Goal: Task Accomplishment & Management: Use online tool/utility

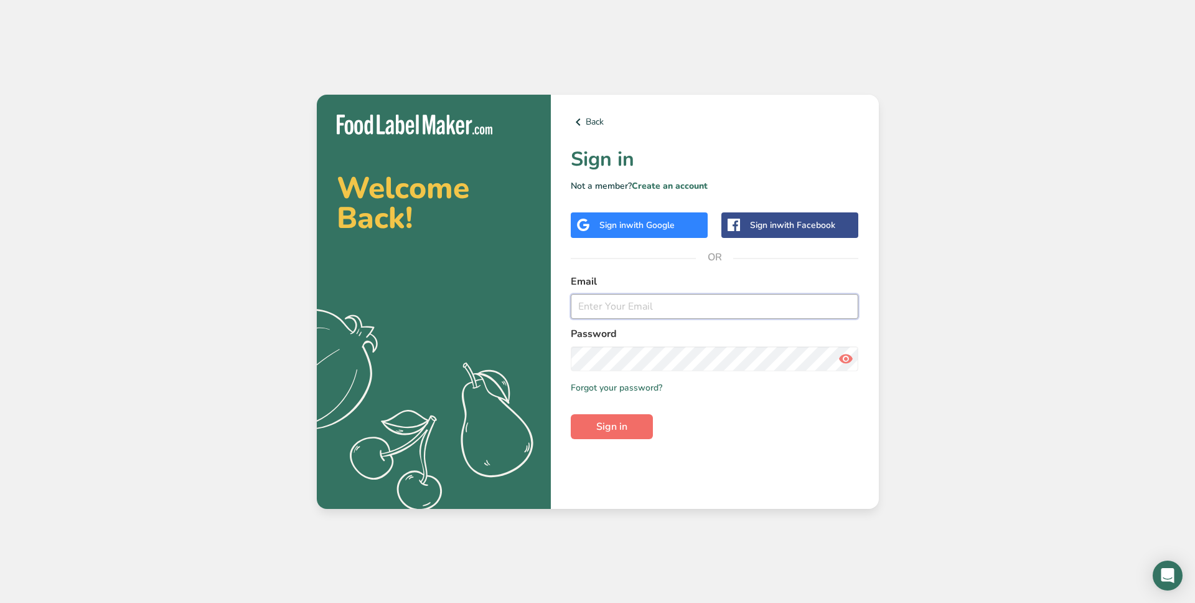
type input "[EMAIL_ADDRESS][DOMAIN_NAME]"
click at [594, 415] on button "Sign in" at bounding box center [612, 426] width 82 height 25
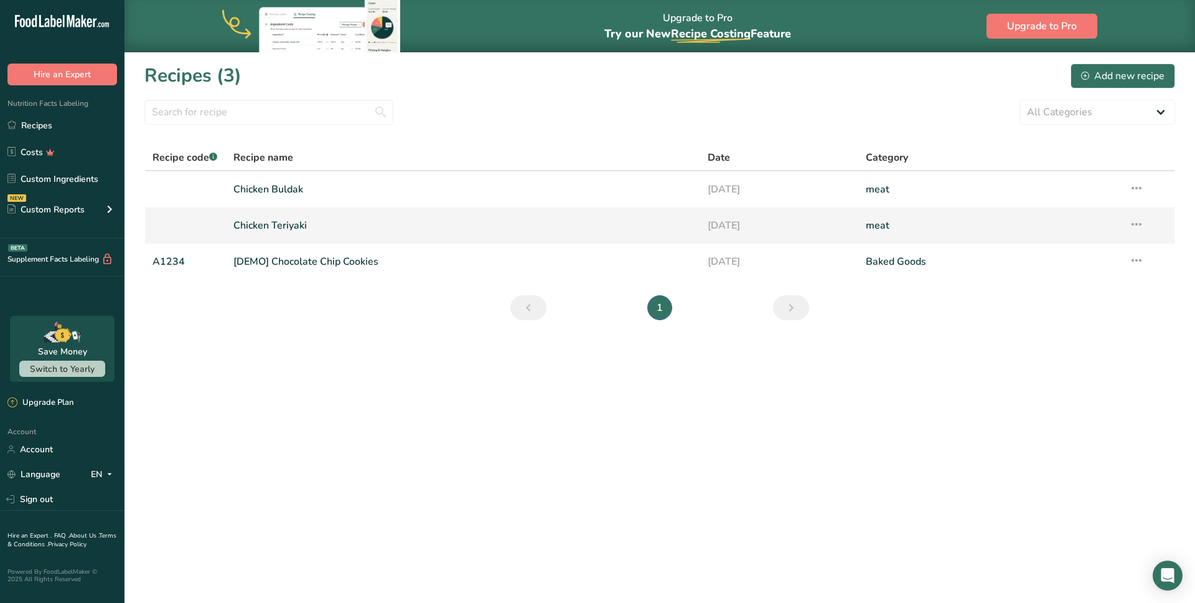
click at [351, 228] on link "Chicken Teriyaki" at bounding box center [462, 225] width 459 height 26
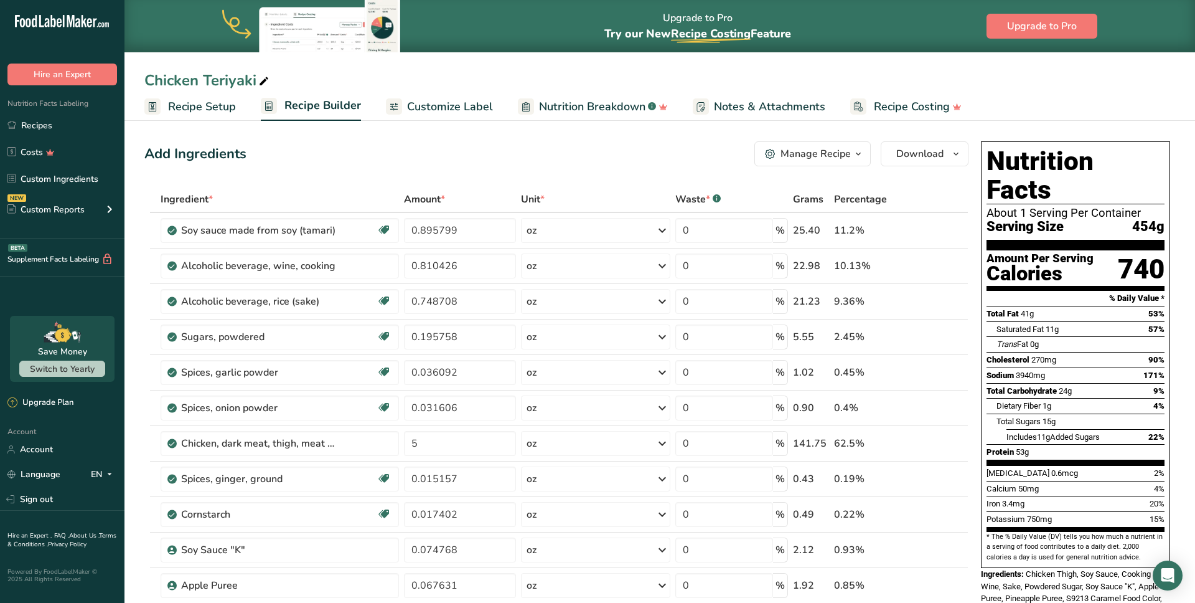
click at [264, 80] on icon at bounding box center [263, 81] width 11 height 17
type input "Chicken Teriyaki halla"
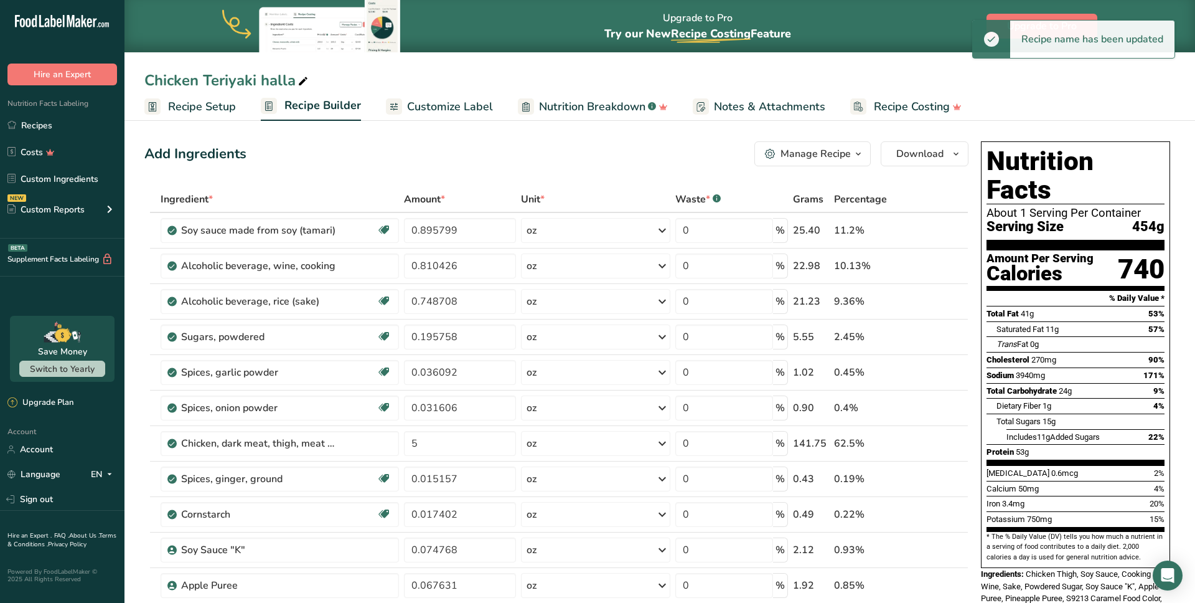
click at [322, 163] on div "Add Ingredients Manage Recipe Delete Recipe Duplicate Recipe Scale Recipe Save …" at bounding box center [556, 153] width 824 height 25
click at [862, 157] on icon "button" at bounding box center [859, 154] width 10 height 16
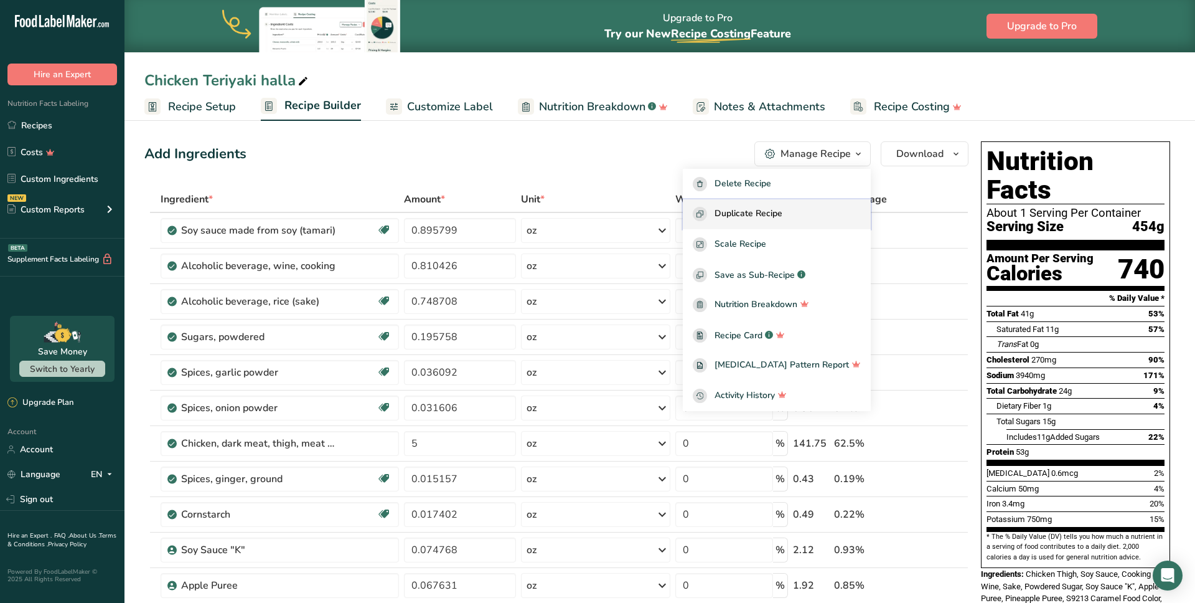
click at [783, 211] on span "Duplicate Recipe" at bounding box center [749, 214] width 68 height 14
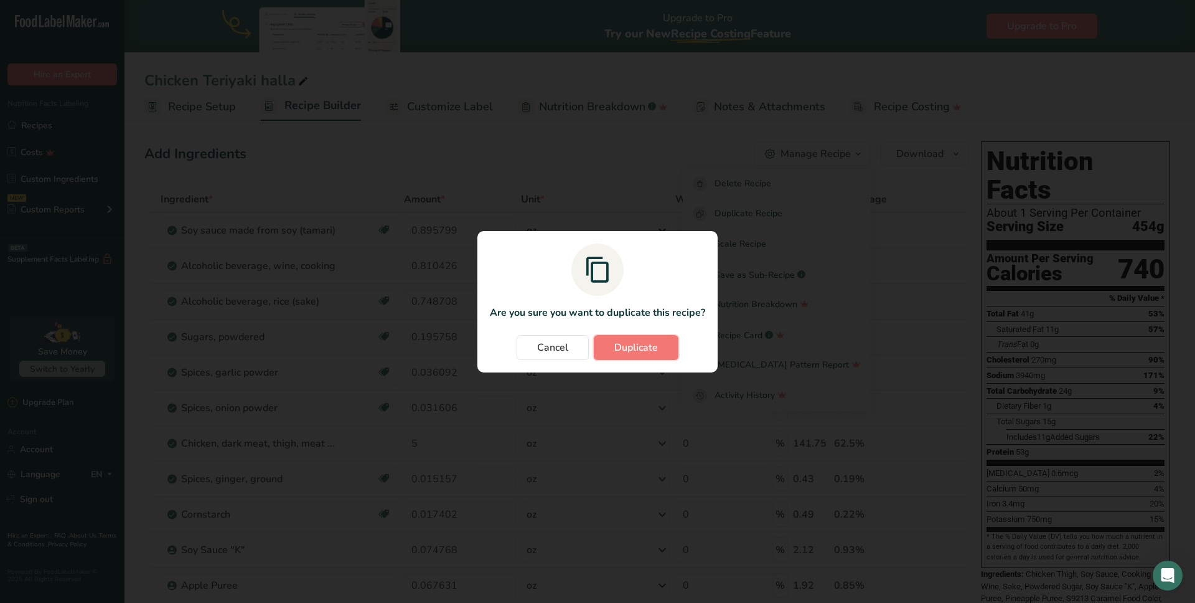
click at [642, 345] on span "Duplicate" at bounding box center [636, 347] width 44 height 15
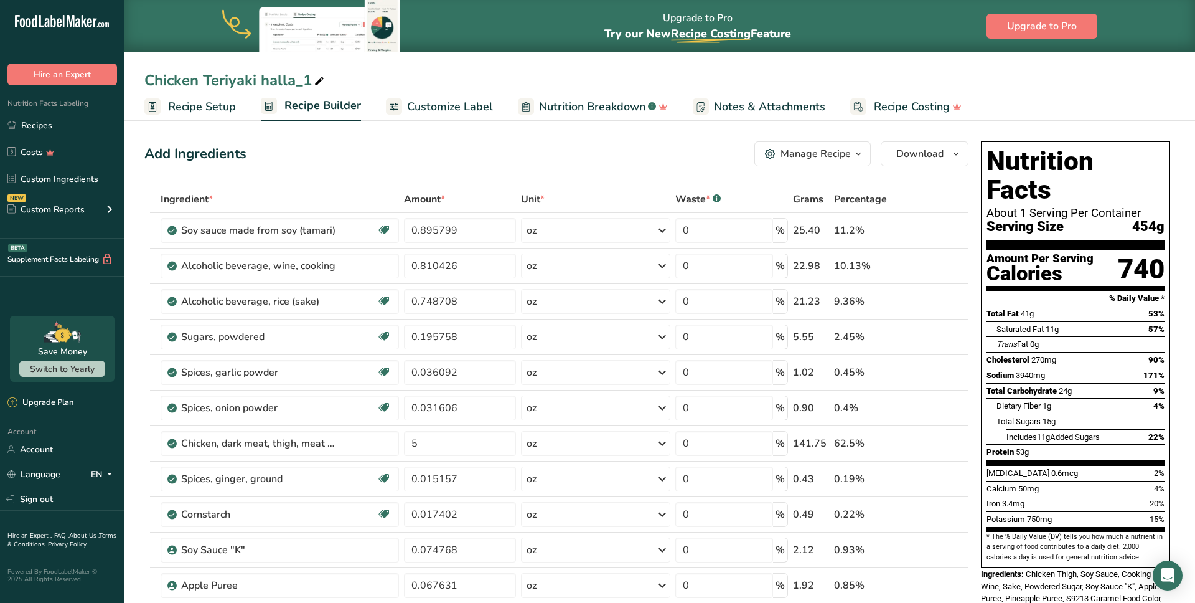
click at [320, 81] on icon at bounding box center [319, 81] width 11 height 17
drag, startPoint x: 263, startPoint y: 80, endPoint x: 311, endPoint y: 82, distance: 48.6
click at [313, 81] on input "Chicken Teriyaki halla_1" at bounding box center [659, 80] width 1031 height 22
type input "Chicken Teriyaki"
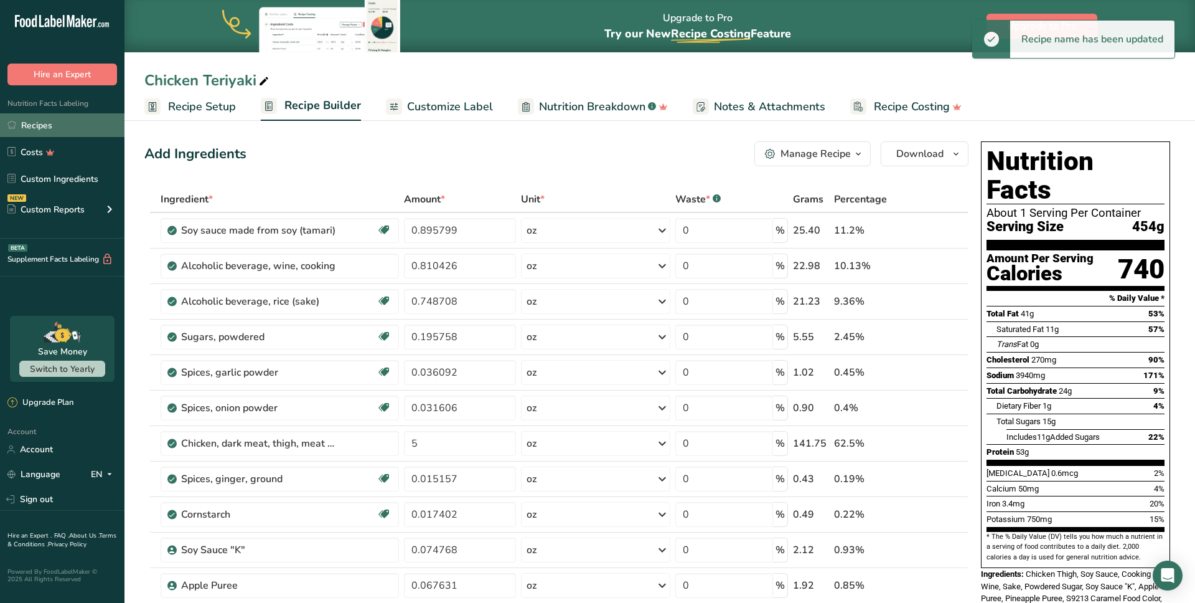
click at [47, 125] on link "Recipes" at bounding box center [62, 125] width 125 height 24
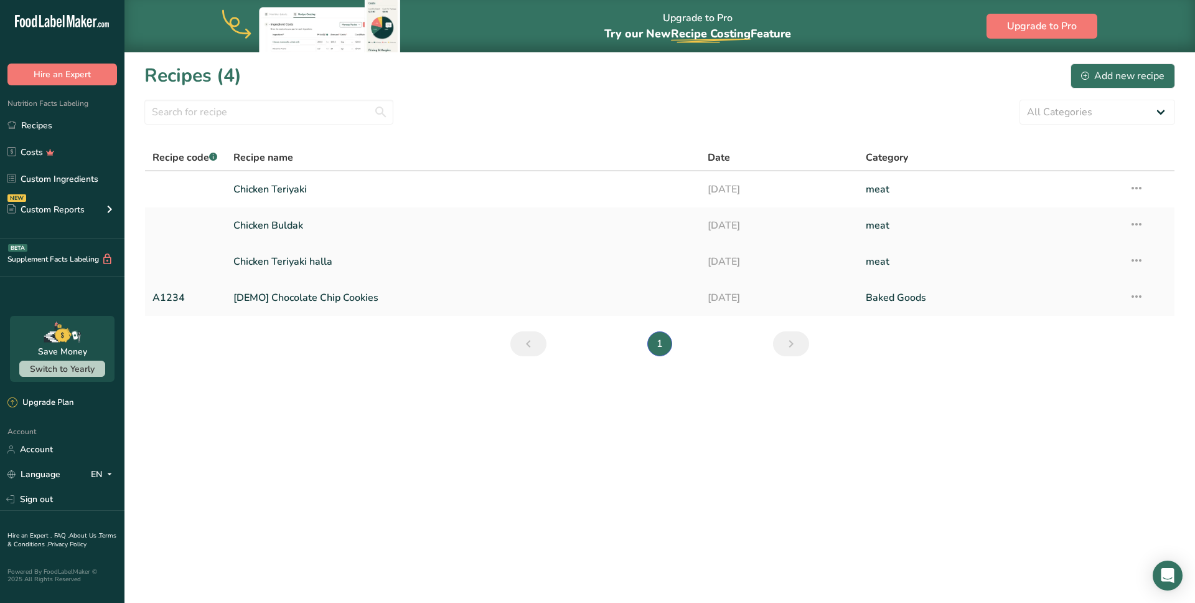
click at [307, 260] on link "Chicken Teriyaki halla" at bounding box center [462, 261] width 459 height 26
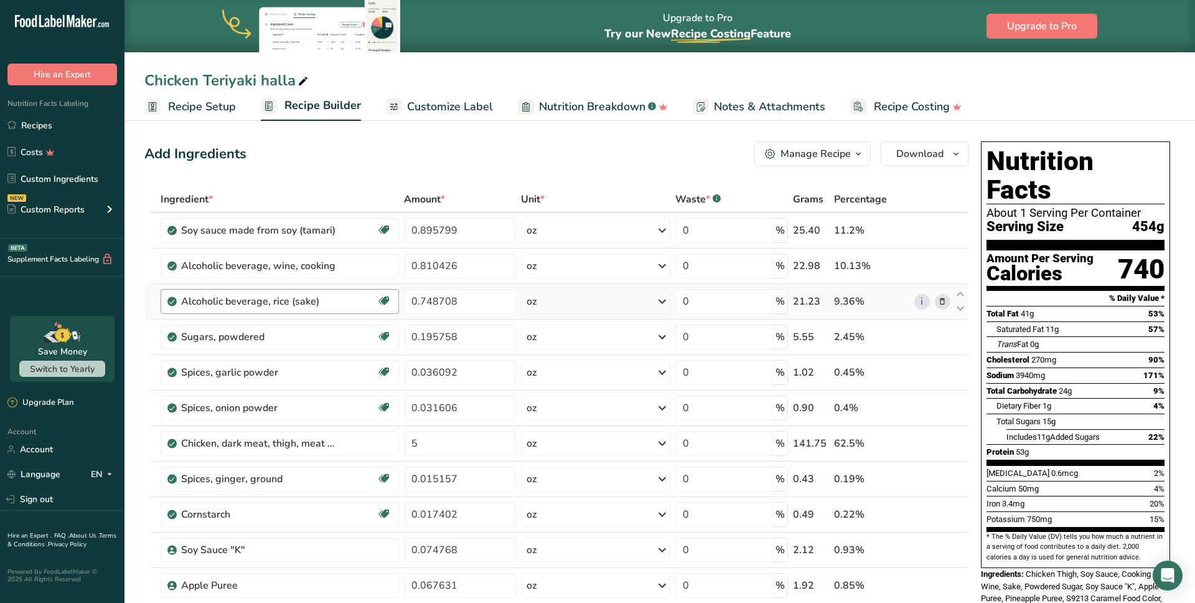
scroll to position [14, 0]
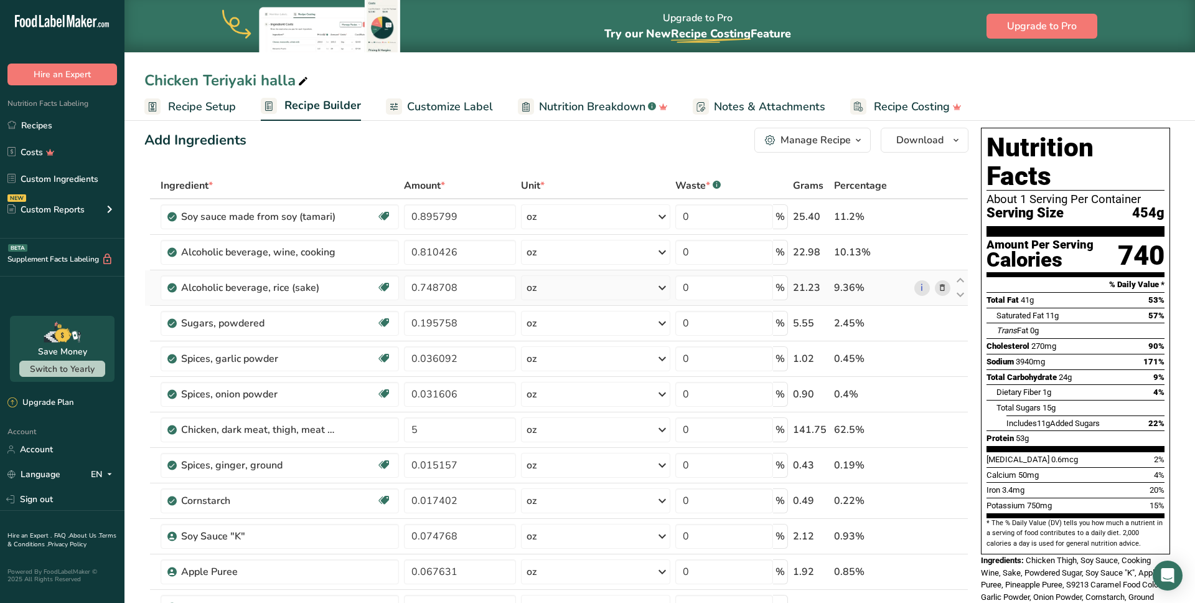
click at [943, 288] on icon at bounding box center [942, 287] width 9 height 13
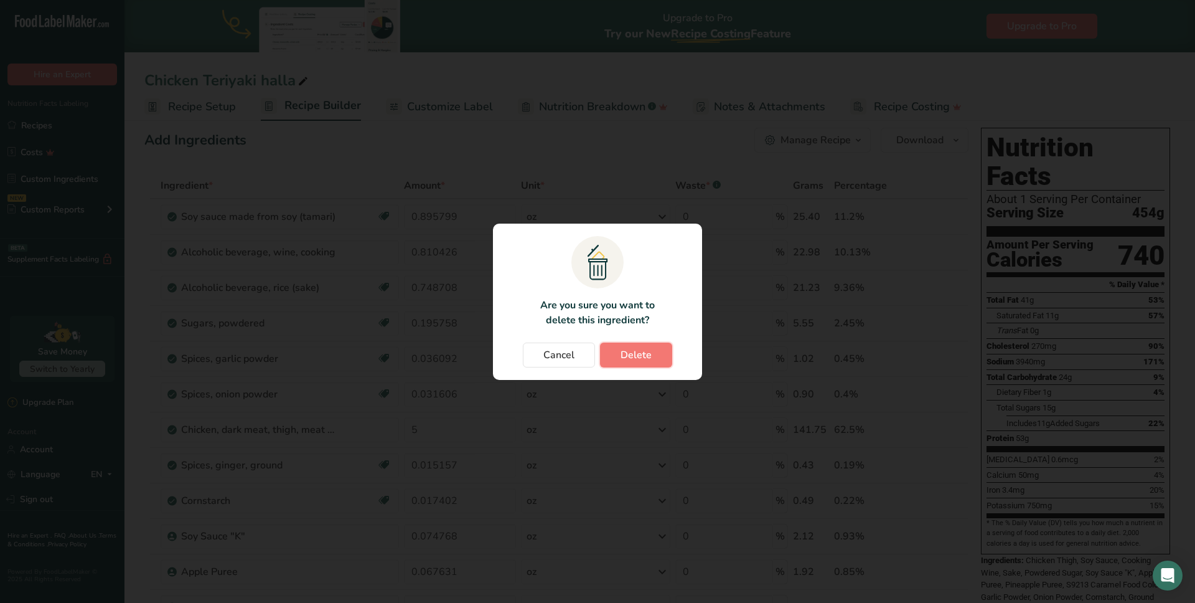
click at [649, 357] on span "Delete" at bounding box center [636, 354] width 31 height 15
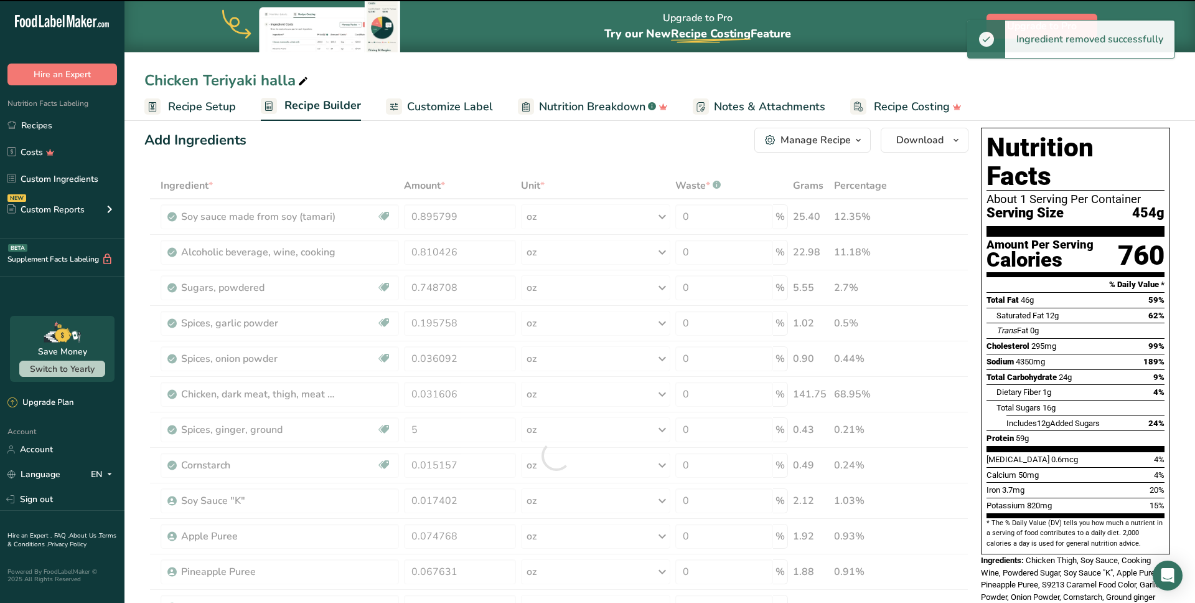
type input "0.195758"
type input "0.036092"
type input "0.031606"
type input "5"
type input "0.015157"
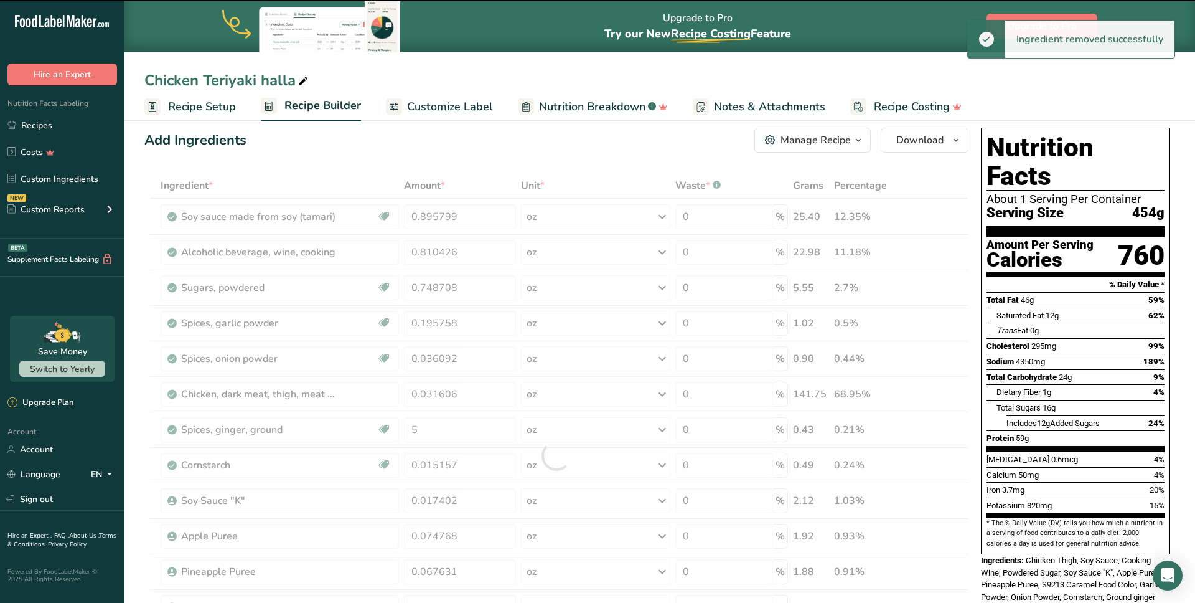
type input "0.017402"
type input "0.074768"
type input "0.067631"
type input "0.06634"
type input "0.0403"
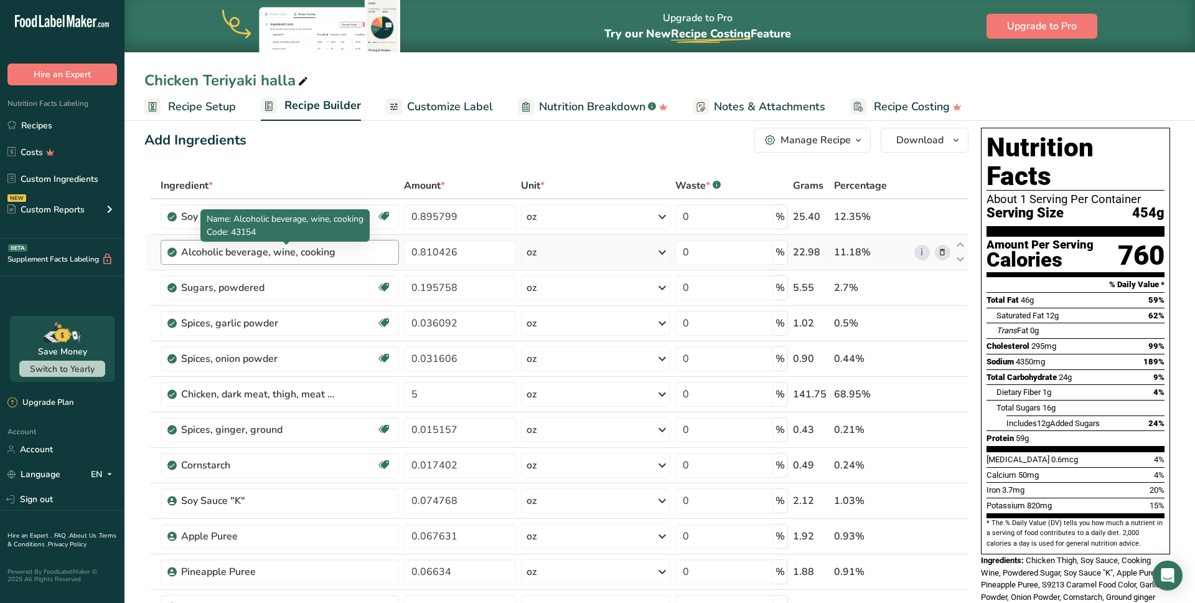
click at [217, 255] on div "Alcoholic beverage, wine, cooking" at bounding box center [259, 252] width 156 height 15
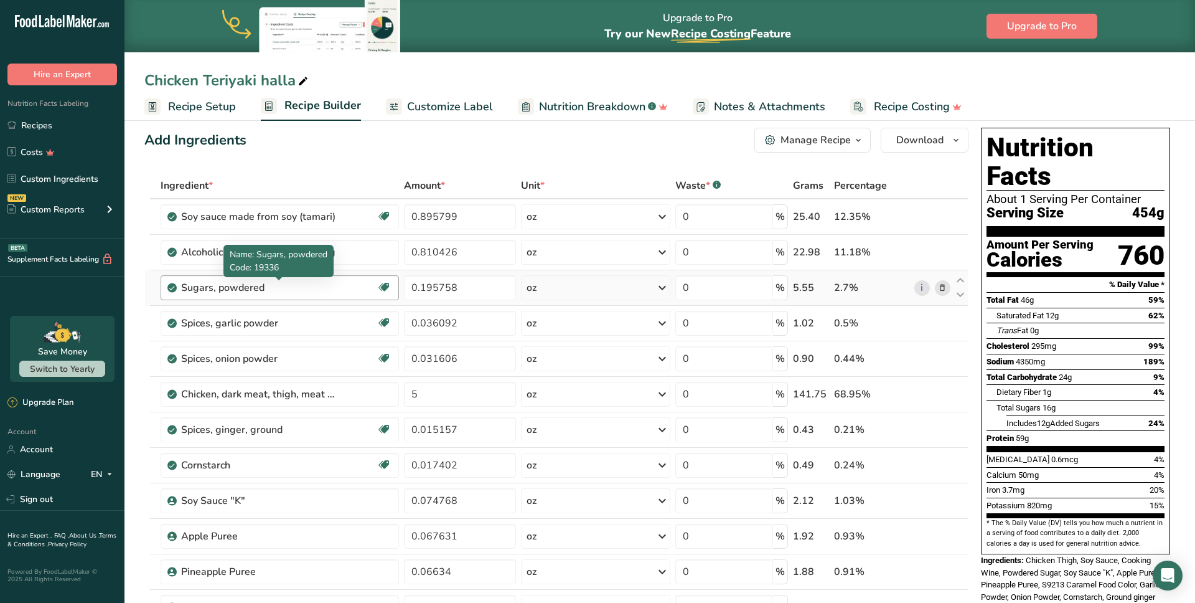
click at [209, 288] on div "Sugars, powdered" at bounding box center [259, 287] width 156 height 15
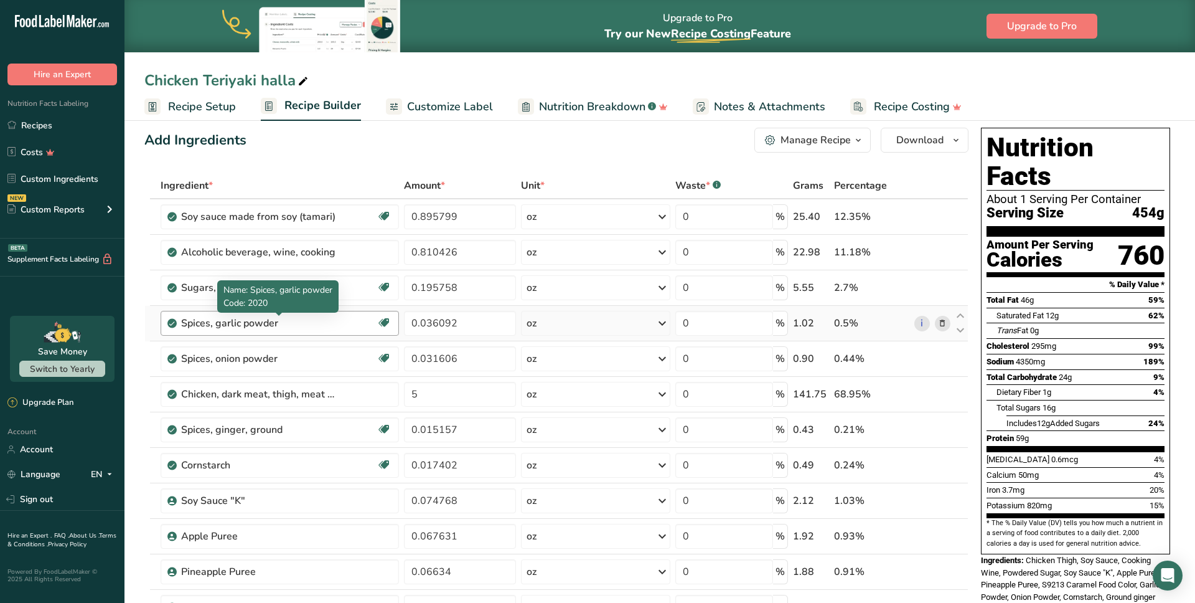
click at [226, 324] on div "Spices, garlic powder" at bounding box center [259, 323] width 156 height 15
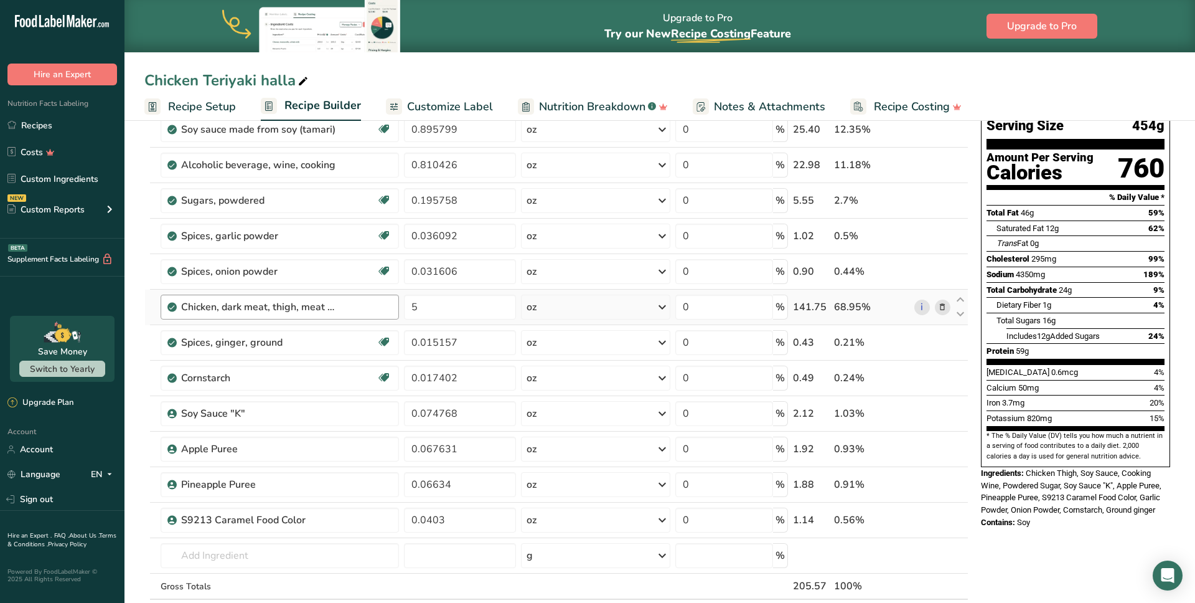
scroll to position [101, 0]
click at [184, 483] on div "Pineapple Puree" at bounding box center [259, 483] width 156 height 15
click at [194, 449] on div "Apple Puree" at bounding box center [259, 448] width 156 height 15
click at [202, 413] on div "Soy Sauce "K"" at bounding box center [259, 412] width 156 height 15
click at [204, 375] on div "Cornstarch" at bounding box center [259, 377] width 156 height 15
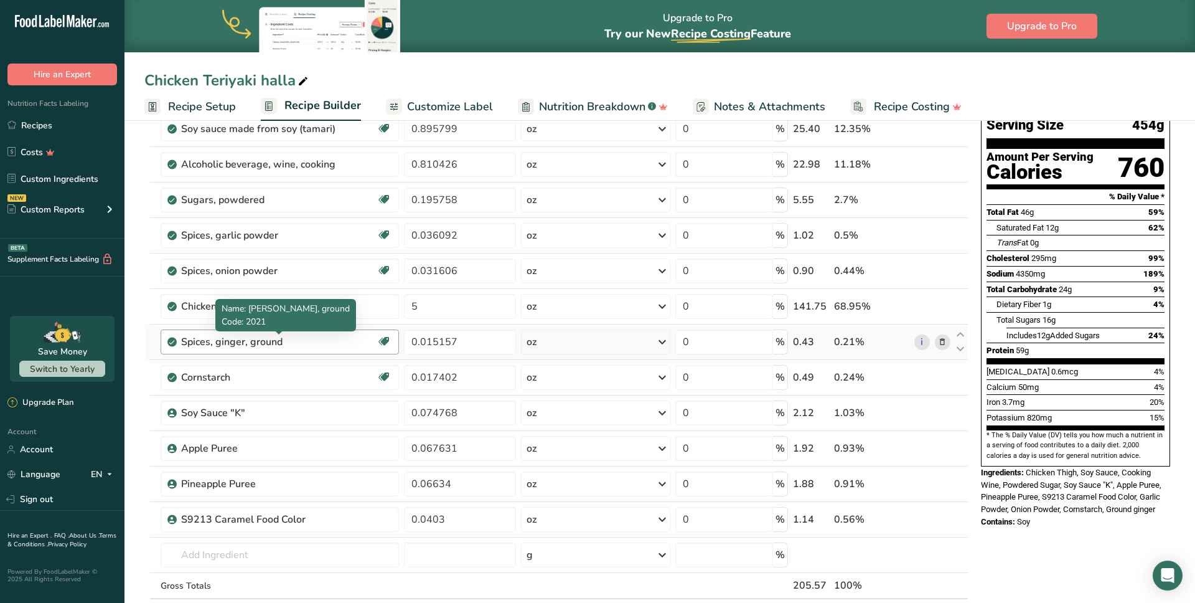
click at [214, 343] on div "Spices, ginger, ground" at bounding box center [259, 341] width 156 height 15
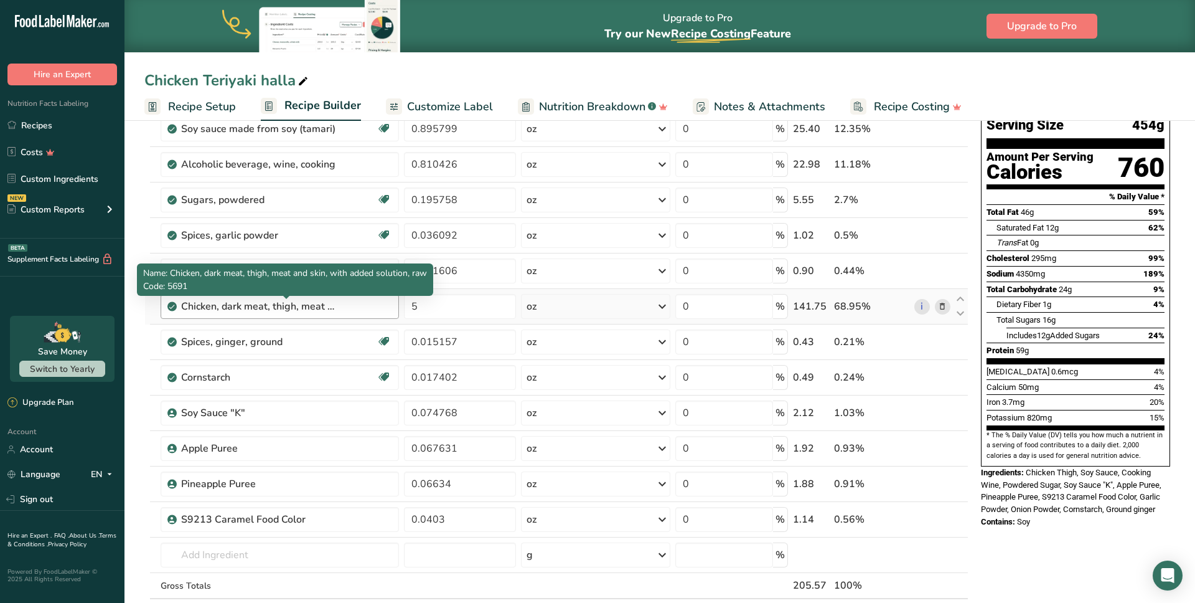
click at [202, 307] on div "Chicken, dark meat, thigh, meat and skin, with added solution, raw" at bounding box center [259, 306] width 156 height 15
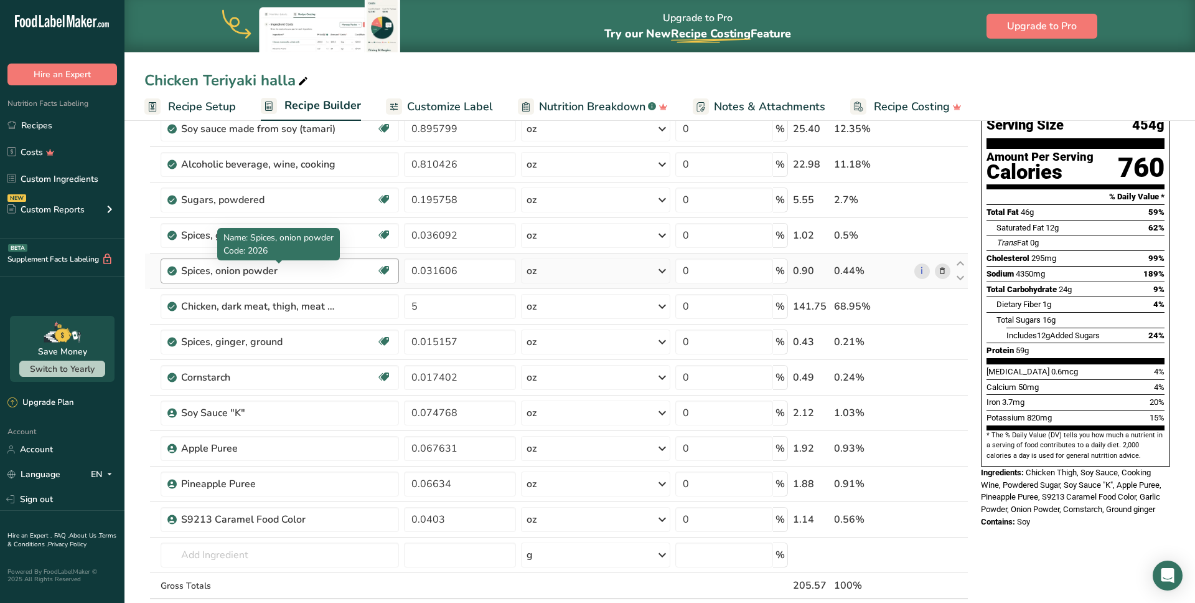
click at [215, 274] on div "Spices, onion powder" at bounding box center [259, 270] width 156 height 15
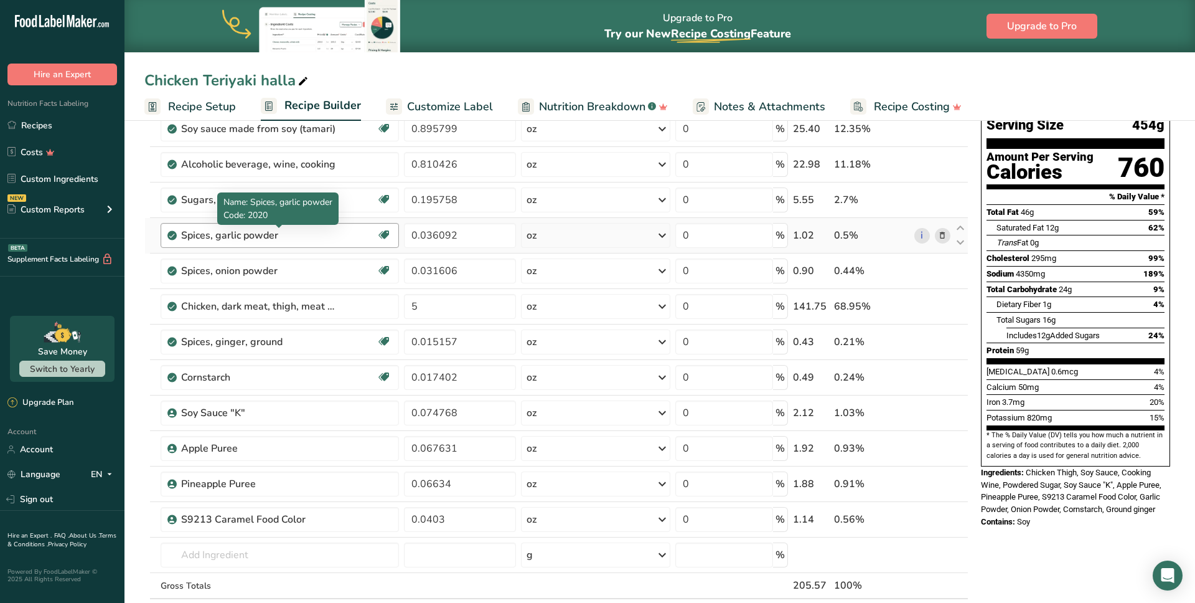
click at [200, 238] on div "Spices, garlic powder" at bounding box center [259, 235] width 156 height 15
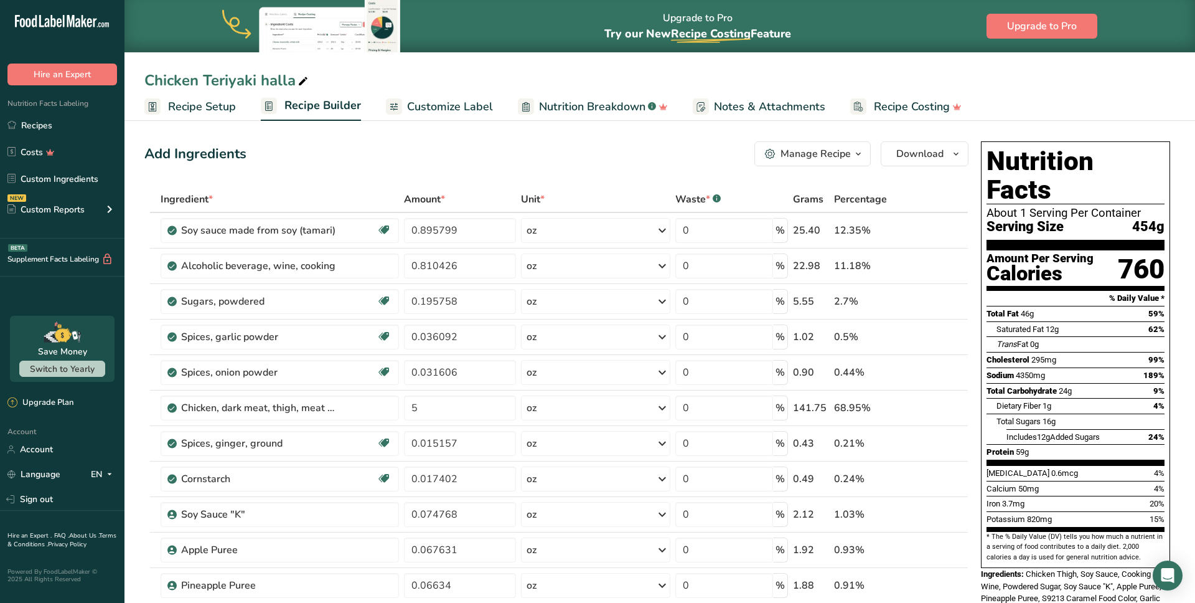
click at [944, 266] on icon at bounding box center [942, 266] width 9 height 13
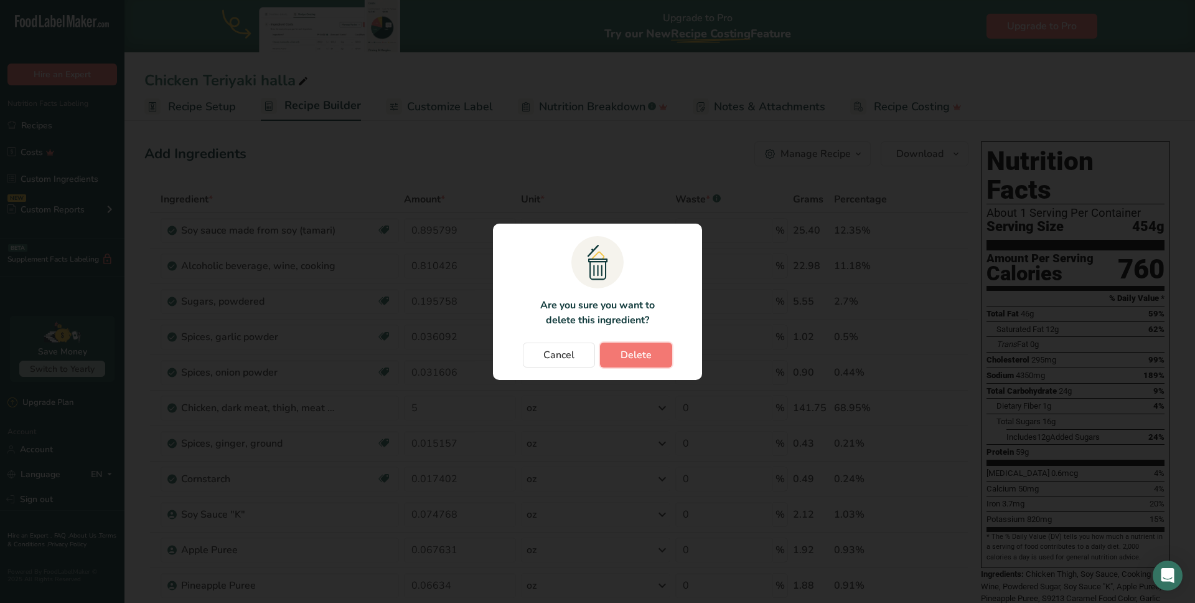
click at [657, 358] on button "Delete" at bounding box center [636, 354] width 72 height 25
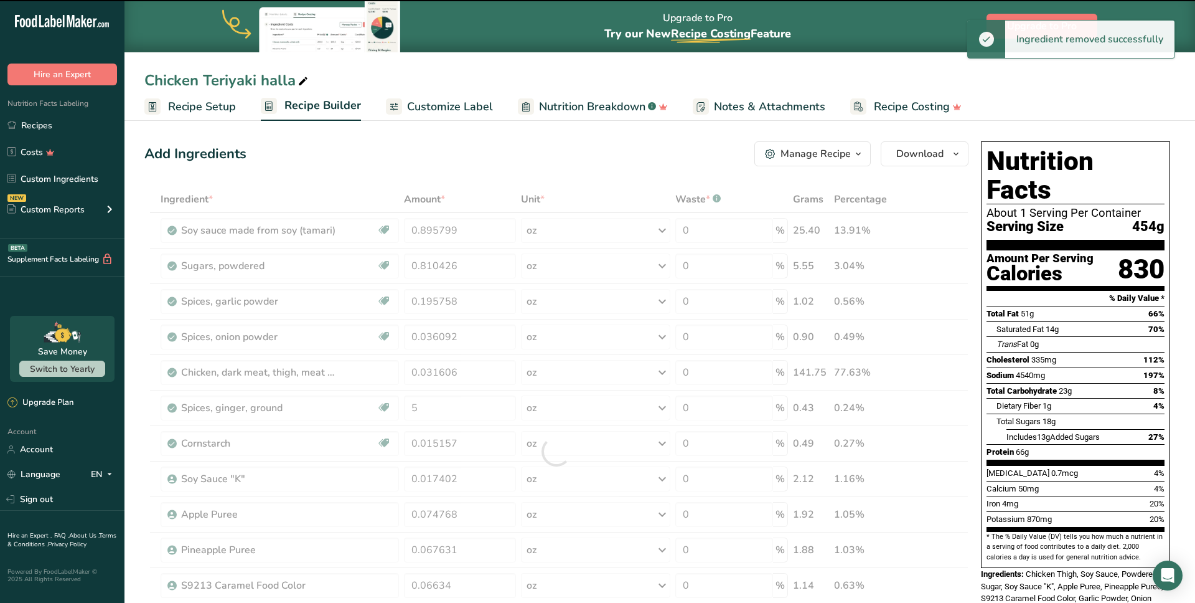
type input "0.195758"
type input "0.036092"
type input "0.031606"
type input "5"
type input "0.015157"
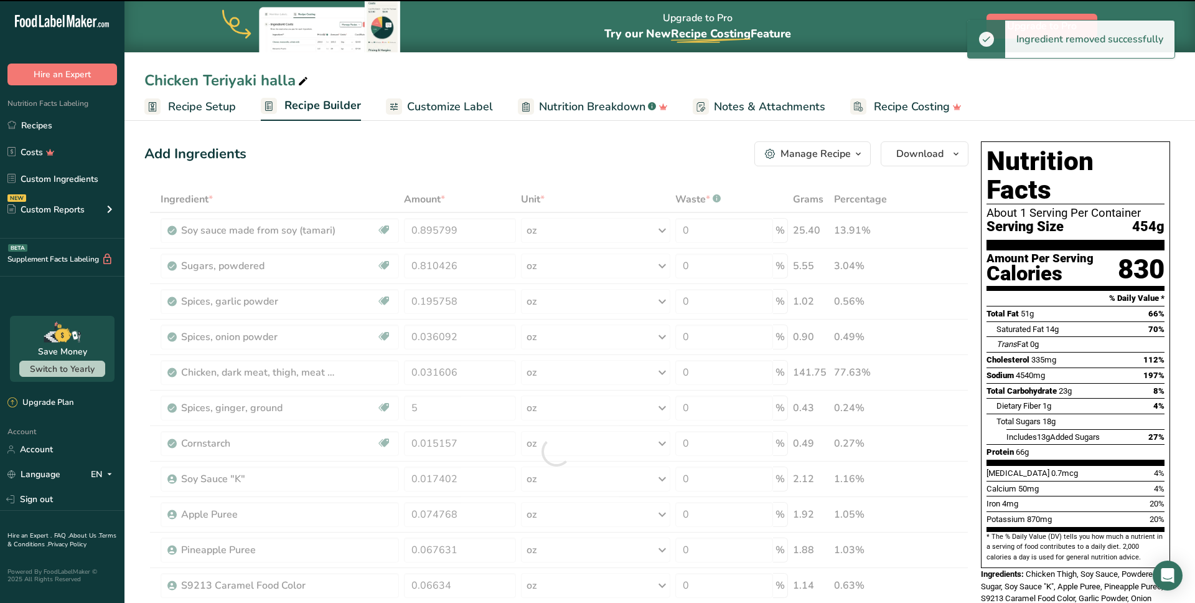
type input "0.017402"
type input "0.074768"
type input "0.067631"
type input "0.06634"
type input "0.0403"
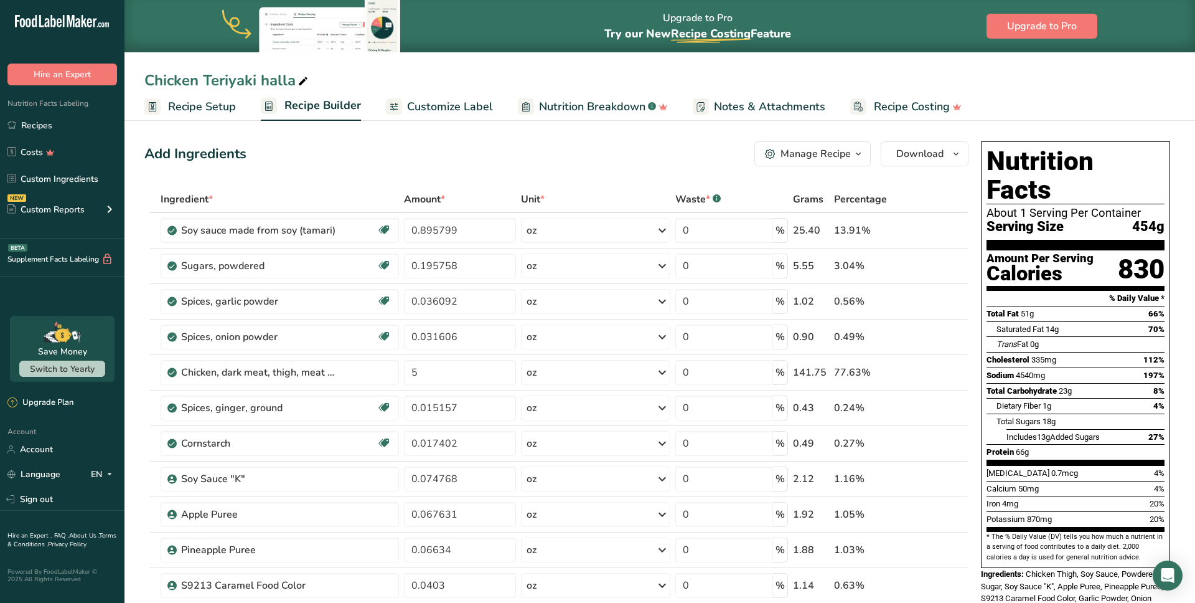
click at [611, 149] on div "Add Ingredients Manage Recipe Delete Recipe Duplicate Recipe Scale Recipe Save …" at bounding box center [556, 153] width 824 height 25
drag, startPoint x: 161, startPoint y: 153, endPoint x: 297, endPoint y: 162, distance: 136.7
click at [297, 162] on div "Add Ingredients Manage Recipe Delete Recipe Duplicate Recipe Scale Recipe Save …" at bounding box center [556, 153] width 824 height 25
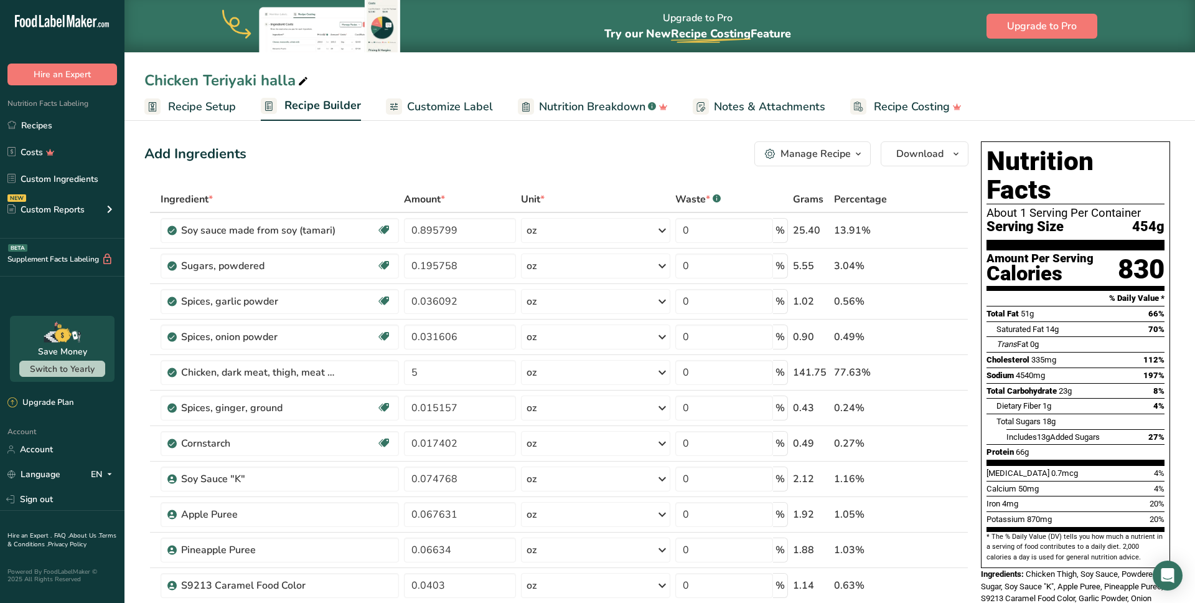
drag, startPoint x: 149, startPoint y: 152, endPoint x: 262, endPoint y: 158, distance: 112.9
click at [250, 158] on div "Add Ingredients Manage Recipe Delete Recipe Duplicate Recipe Scale Recipe Save …" at bounding box center [556, 153] width 824 height 25
click at [286, 161] on div "Add Ingredients Manage Recipe Delete Recipe Duplicate Recipe Scale Recipe Save …" at bounding box center [556, 153] width 824 height 25
drag, startPoint x: 145, startPoint y: 152, endPoint x: 271, endPoint y: 162, distance: 126.2
click at [271, 162] on div "Add Ingredients Manage Recipe Delete Recipe Duplicate Recipe Scale Recipe Save …" at bounding box center [556, 153] width 824 height 25
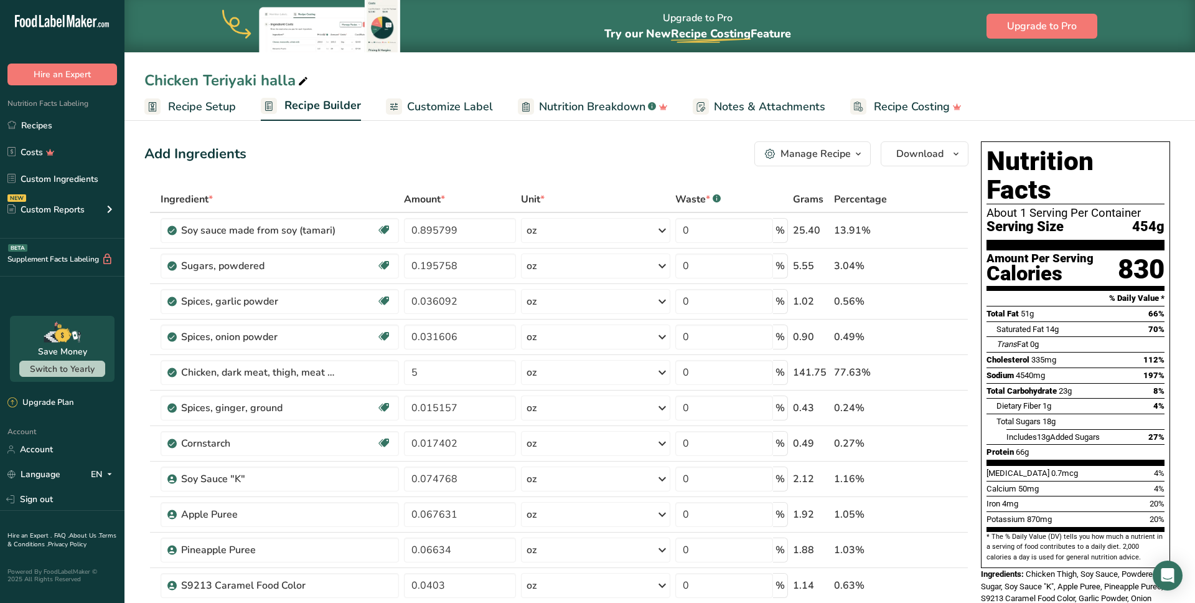
click at [284, 163] on div "Add Ingredients Manage Recipe Delete Recipe Duplicate Recipe Scale Recipe Save …" at bounding box center [556, 153] width 824 height 25
drag, startPoint x: 244, startPoint y: 155, endPoint x: 155, endPoint y: 152, distance: 89.1
click at [156, 153] on div "Add Ingredients" at bounding box center [195, 154] width 102 height 21
drag, startPoint x: 164, startPoint y: 154, endPoint x: 252, endPoint y: 159, distance: 87.3
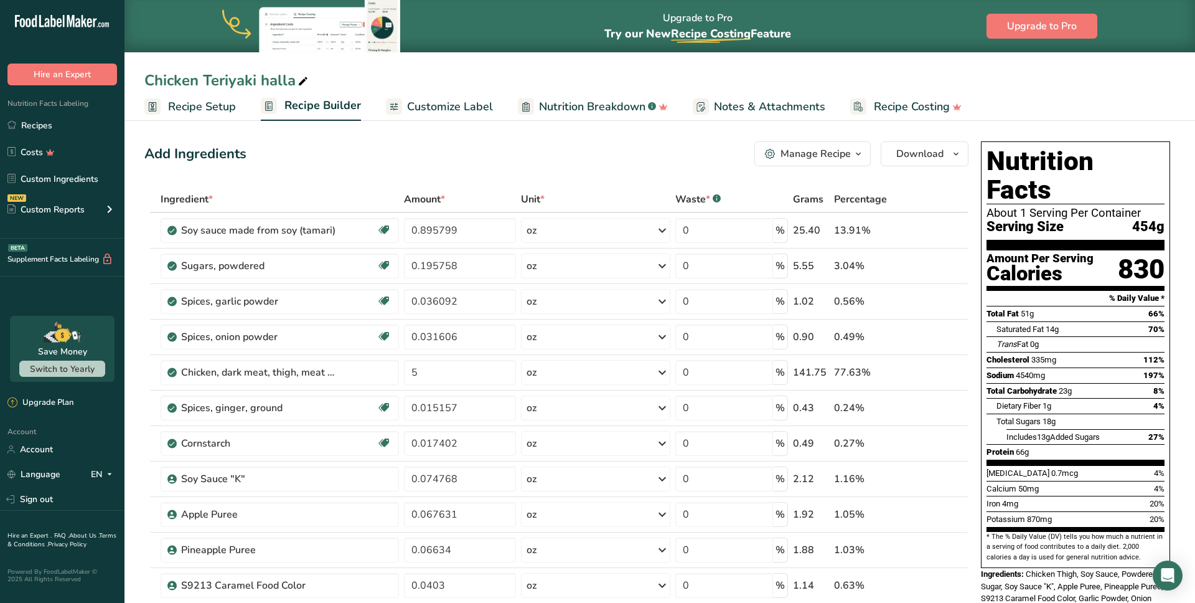
click at [247, 159] on div "Add Ingredients Manage Recipe Delete Recipe Duplicate Recipe Scale Recipe Save …" at bounding box center [556, 153] width 824 height 25
click at [260, 160] on div "Add Ingredients Manage Recipe Delete Recipe Duplicate Recipe Scale Recipe Save …" at bounding box center [556, 153] width 824 height 25
drag, startPoint x: 240, startPoint y: 155, endPoint x: 150, endPoint y: 153, distance: 90.3
click at [146, 154] on div "Add Ingredients Manage Recipe Delete Recipe Duplicate Recipe Scale Recipe Save …" at bounding box center [556, 153] width 824 height 25
click at [153, 153] on div "Add Ingredients" at bounding box center [195, 154] width 102 height 21
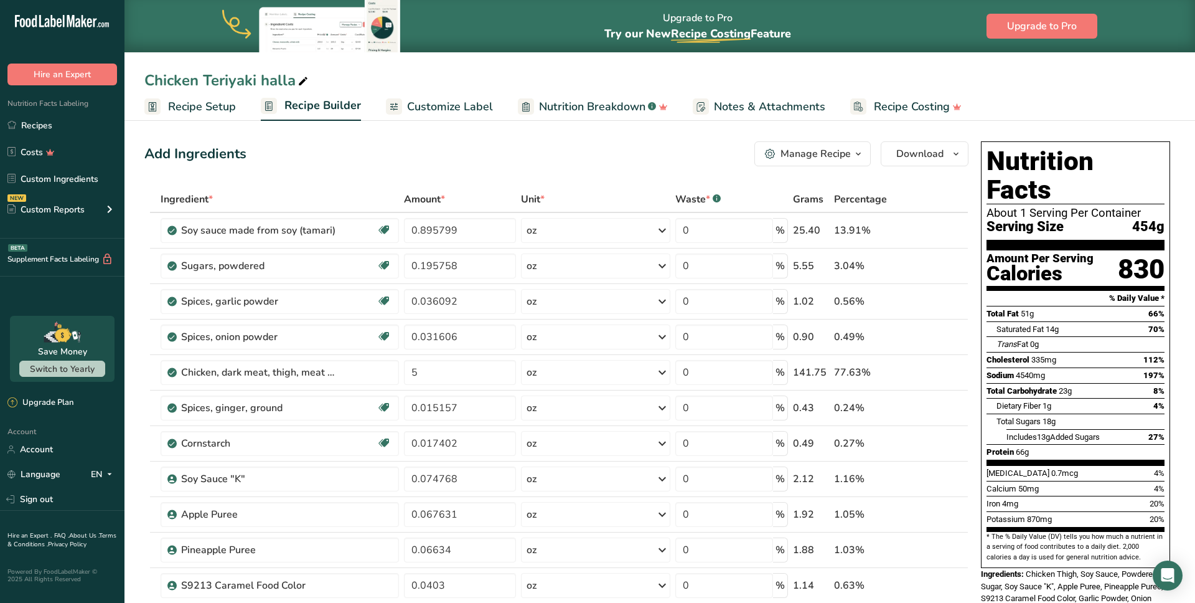
drag, startPoint x: 147, startPoint y: 153, endPoint x: 253, endPoint y: 162, distance: 106.3
click at [238, 161] on div "Add Ingredients" at bounding box center [195, 154] width 102 height 21
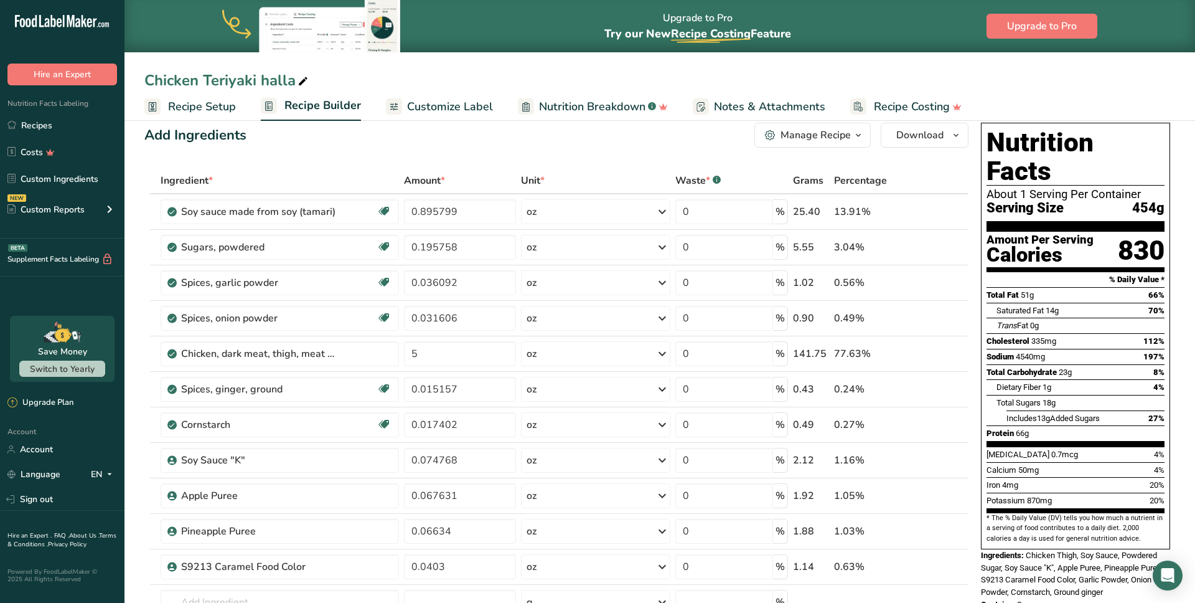
scroll to position [17, 0]
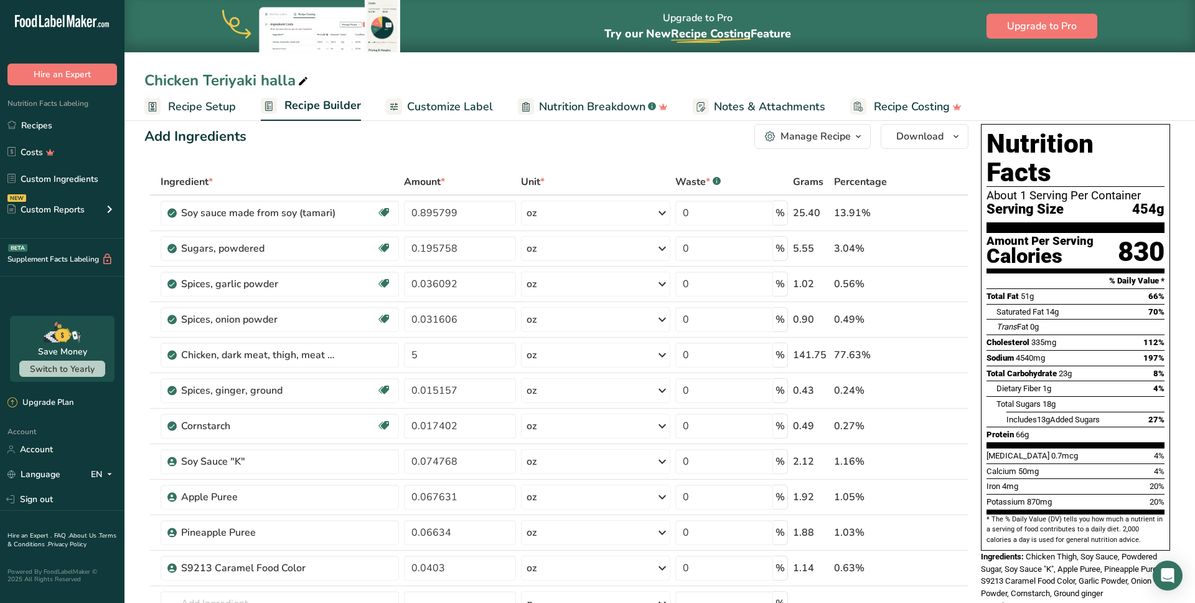
click at [201, 106] on span "Recipe Setup" at bounding box center [202, 106] width 68 height 17
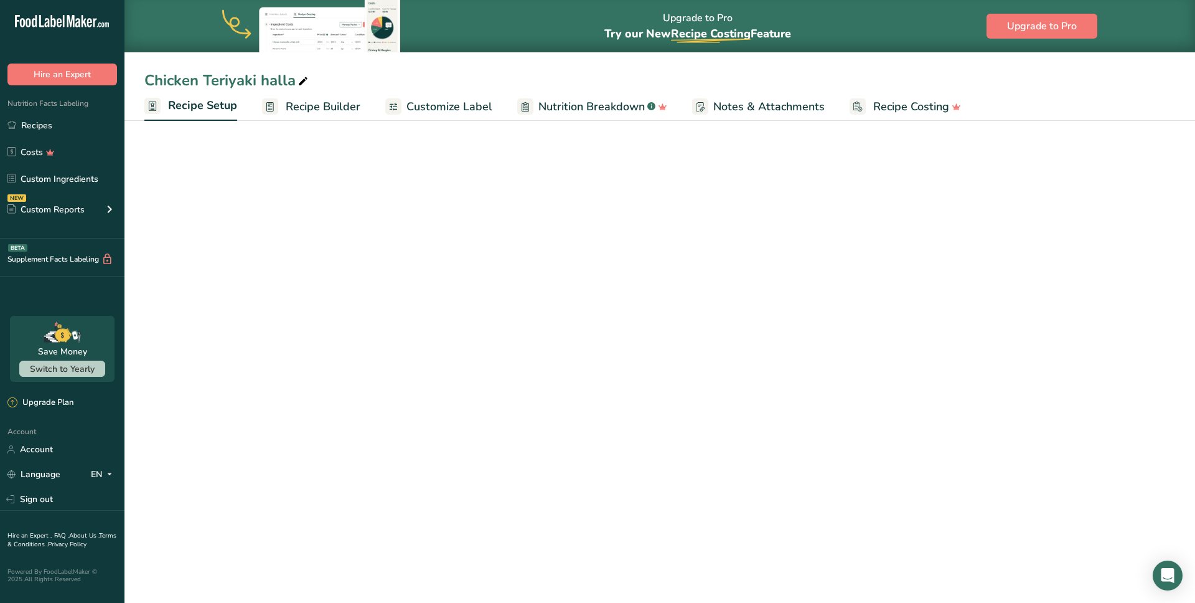
select select "5"
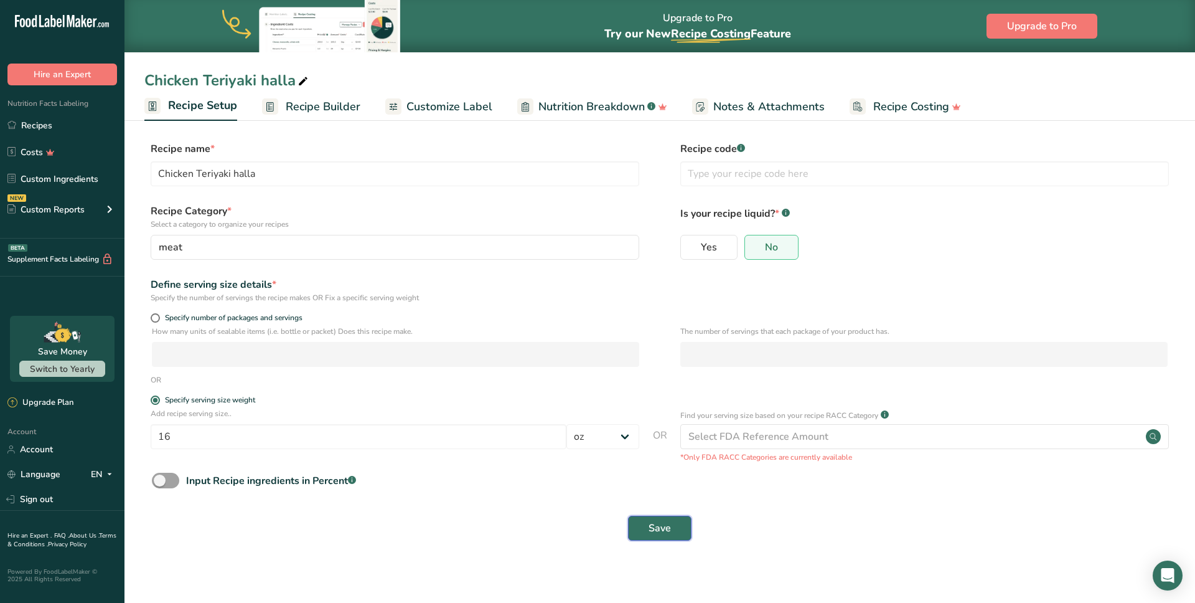
click at [662, 527] on span "Save" at bounding box center [660, 527] width 22 height 15
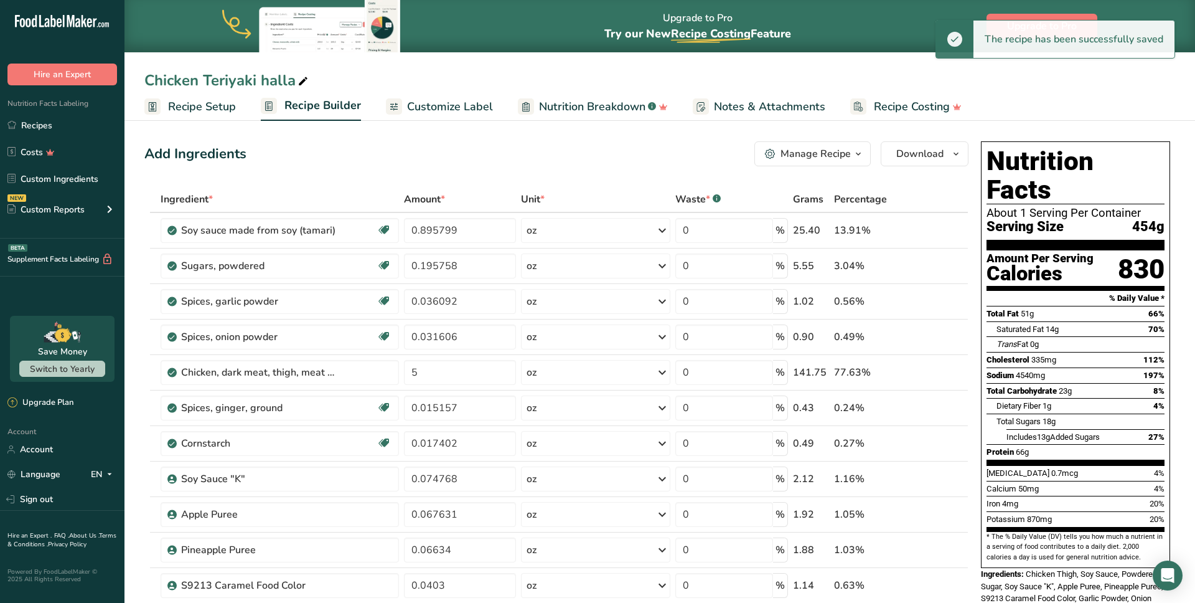
drag, startPoint x: 278, startPoint y: 150, endPoint x: 248, endPoint y: 158, distance: 30.2
click at [275, 151] on div "Add Ingredients Manage Recipe Delete Recipe Duplicate Recipe Scale Recipe Save …" at bounding box center [556, 153] width 824 height 25
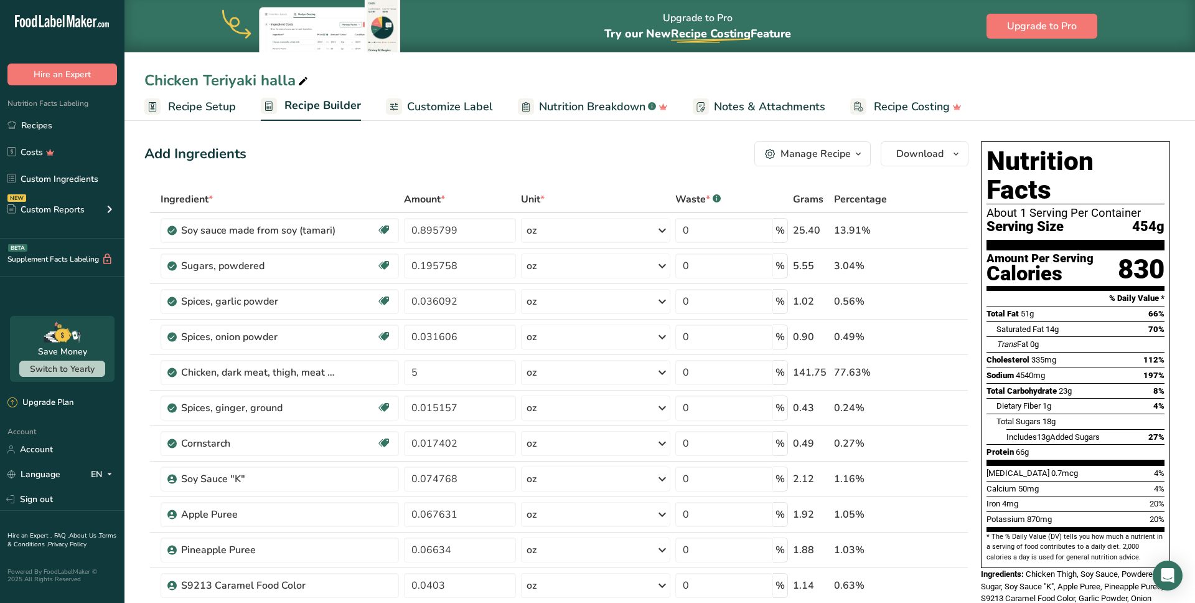
drag, startPoint x: 245, startPoint y: 155, endPoint x: 170, endPoint y: 154, distance: 74.7
click at [151, 149] on div "Add Ingredients" at bounding box center [195, 154] width 102 height 21
click at [170, 154] on div "Add Ingredients" at bounding box center [195, 154] width 102 height 21
click at [180, 154] on div "Add Ingredients" at bounding box center [195, 154] width 102 height 21
